Goal: Navigation & Orientation: Find specific page/section

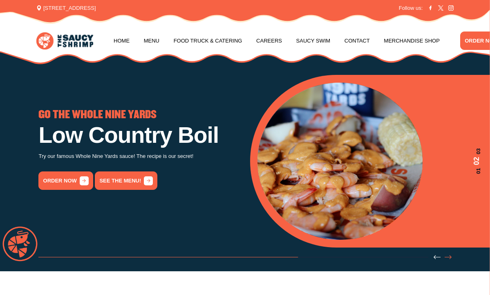
click at [449, 257] on icon "Next slide" at bounding box center [447, 256] width 7 height 7
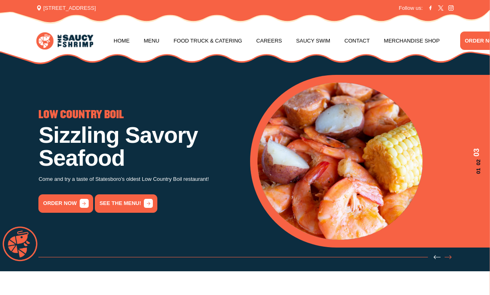
click at [449, 257] on icon "Next slide" at bounding box center [447, 256] width 7 height 7
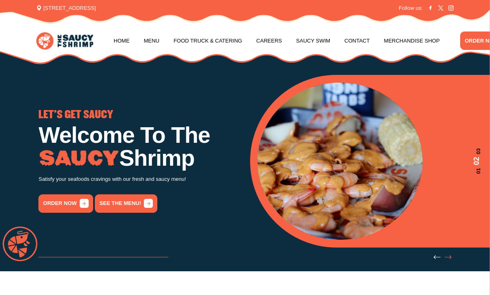
click at [449, 257] on icon "Next slide" at bounding box center [447, 256] width 7 height 7
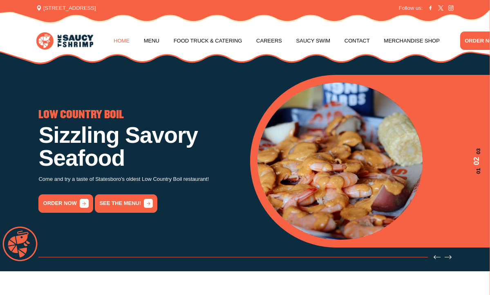
click at [122, 41] on link "Home" at bounding box center [122, 40] width 16 height 31
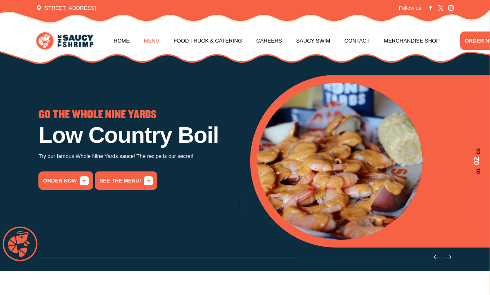
click at [149, 40] on link "Menu" at bounding box center [152, 40] width 16 height 31
